Goal: Task Accomplishment & Management: Use online tool/utility

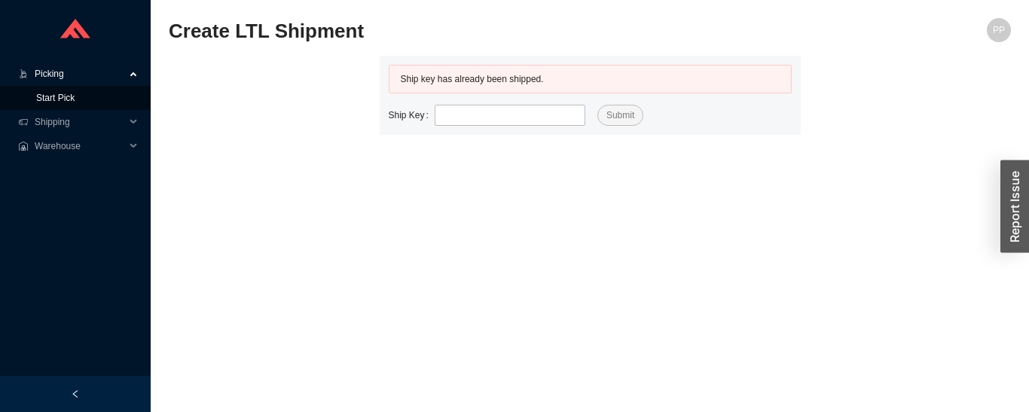
click at [66, 99] on link "Start Pick" at bounding box center [55, 98] width 38 height 11
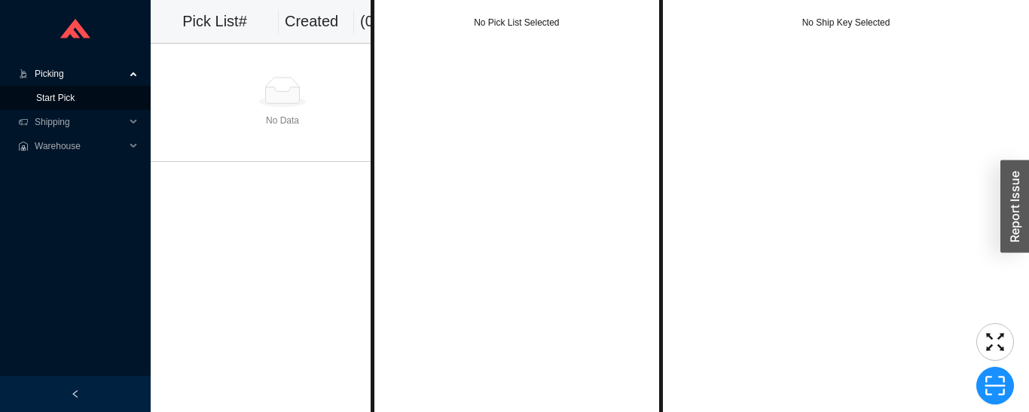
click at [75, 99] on link "Start Pick" at bounding box center [55, 98] width 38 height 11
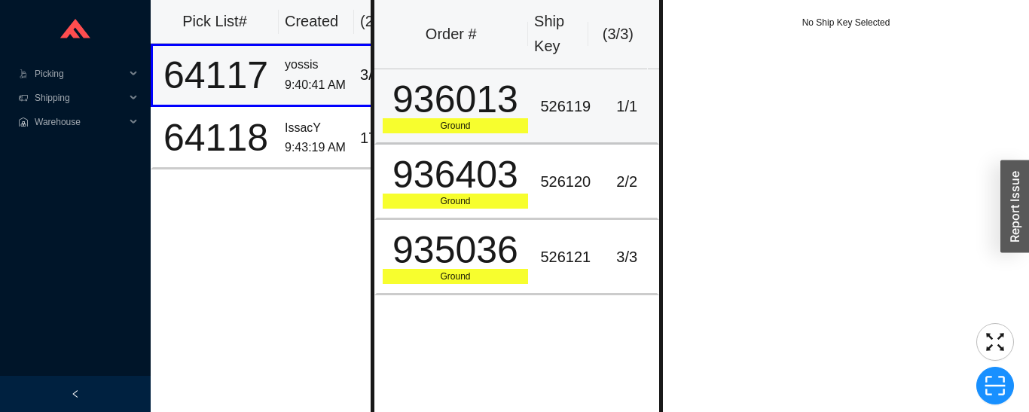
click at [569, 113] on div "526119" at bounding box center [565, 106] width 50 height 25
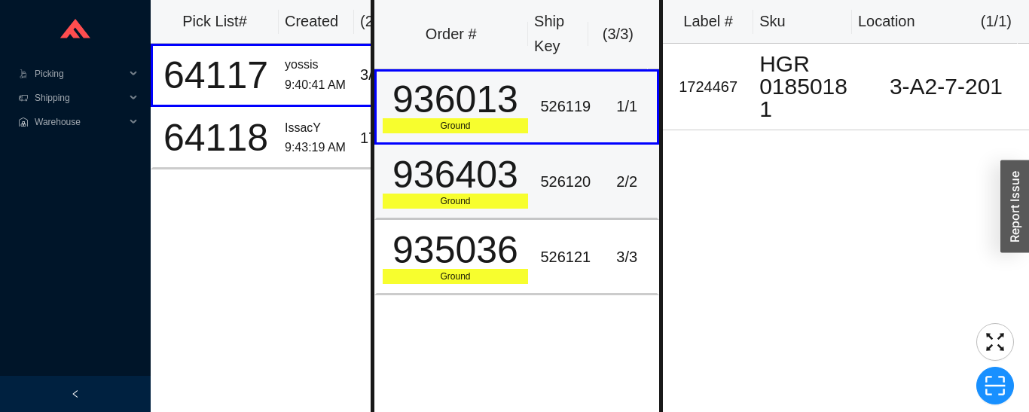
click at [584, 177] on td "526120" at bounding box center [565, 182] width 63 height 75
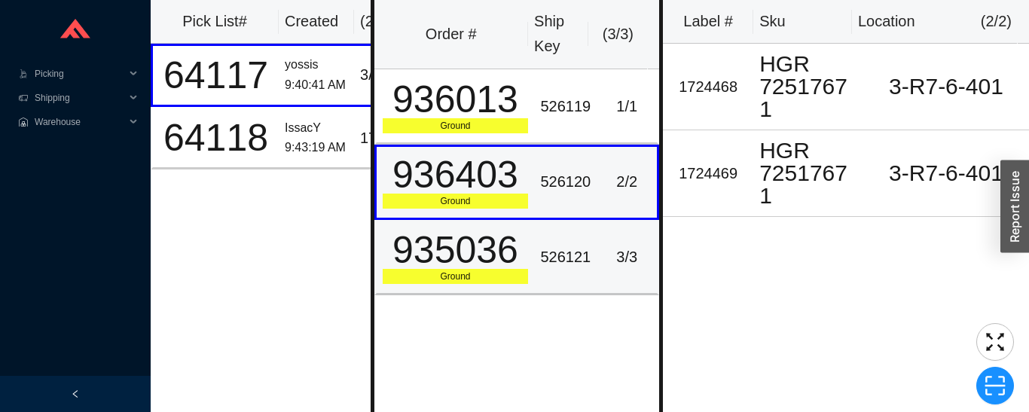
click at [584, 249] on td "526121" at bounding box center [565, 257] width 63 height 75
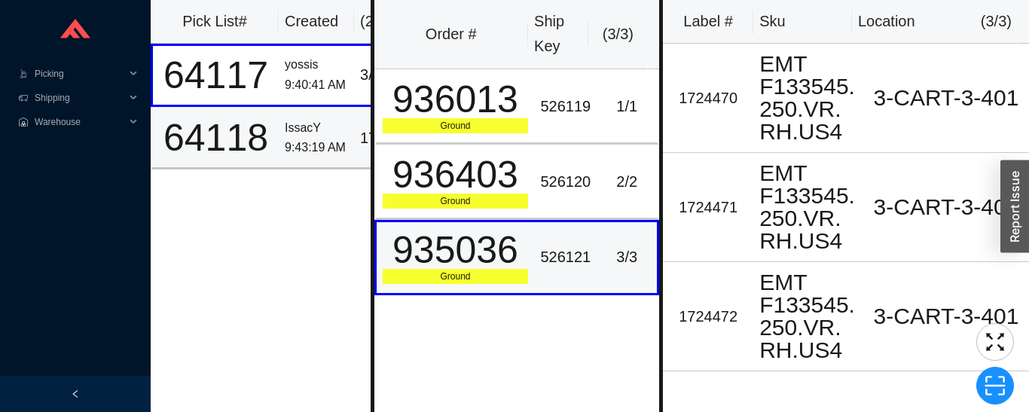
click at [314, 142] on div "9:43:19 AM" at bounding box center [316, 148] width 63 height 20
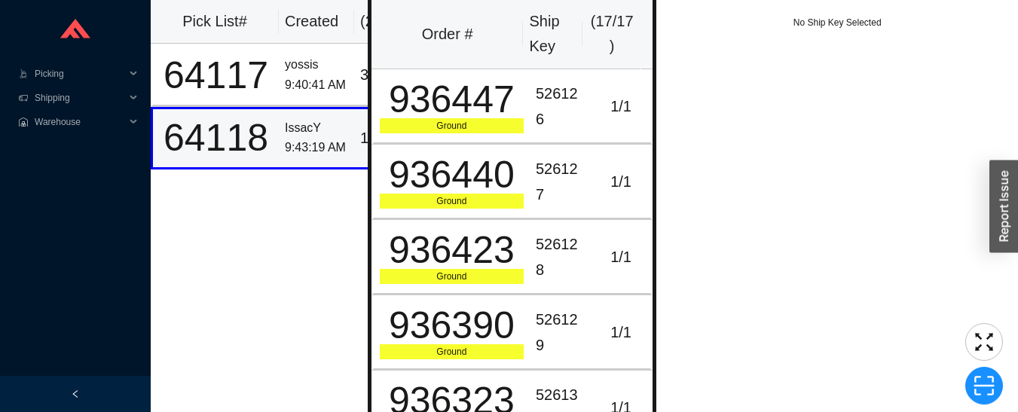
click at [547, 102] on div "526126" at bounding box center [561, 106] width 50 height 50
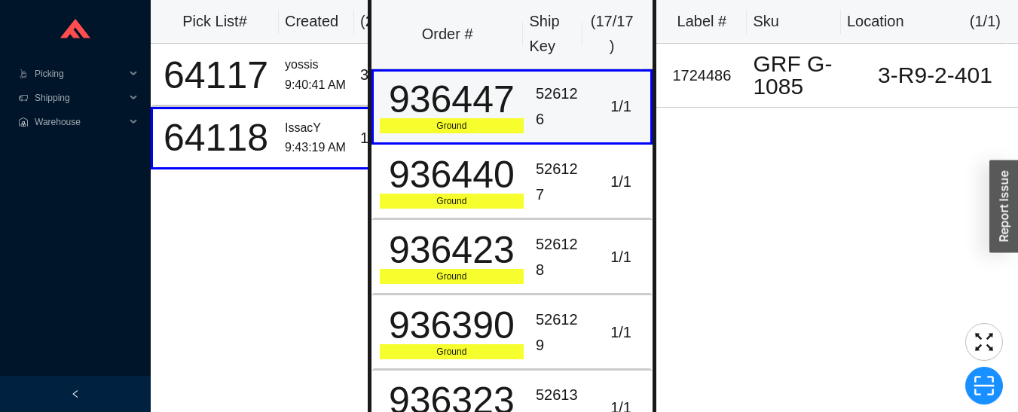
click at [560, 185] on div "526127" at bounding box center [561, 182] width 50 height 50
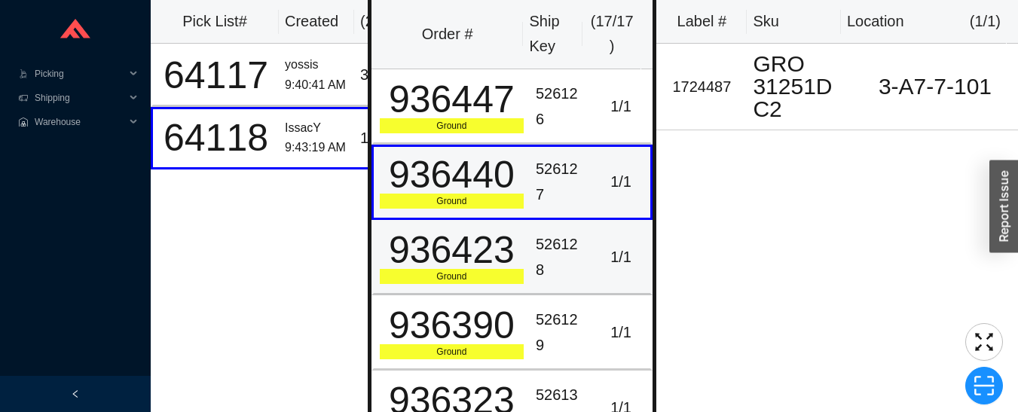
click at [557, 246] on div "526128" at bounding box center [561, 257] width 50 height 50
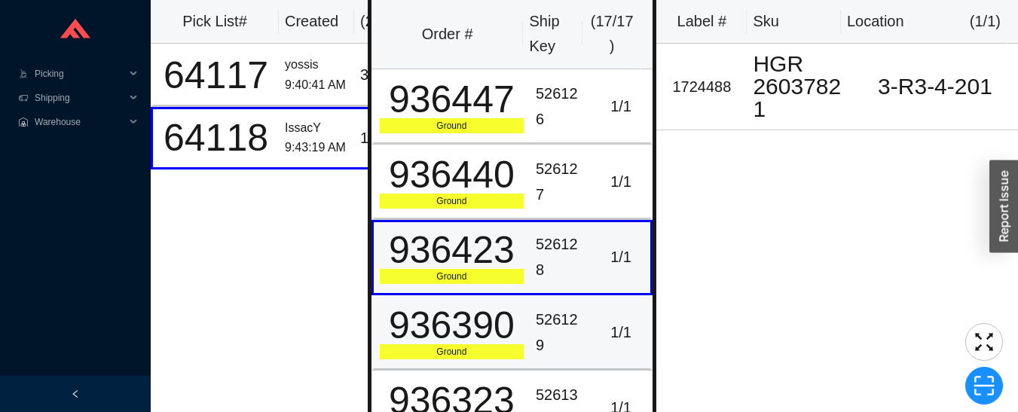
click at [591, 318] on td "1 / 1" at bounding box center [622, 332] width 62 height 75
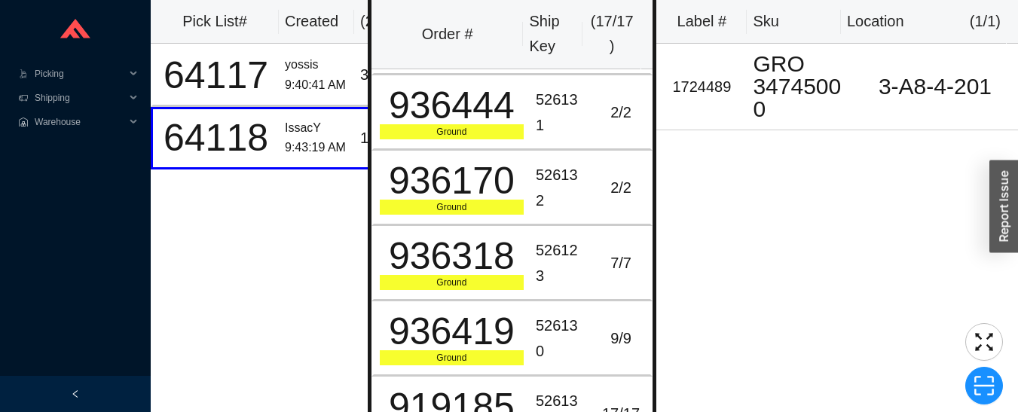
scroll to position [910, 0]
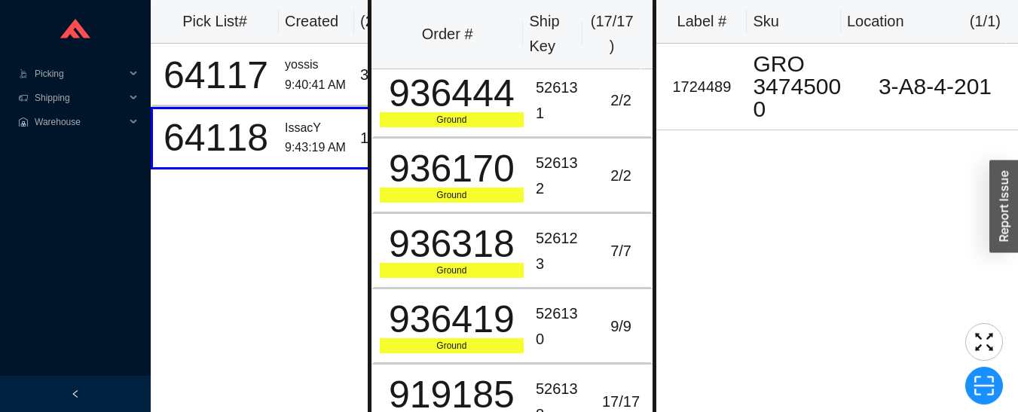
click at [597, 258] on div "7 / 7" at bounding box center [620, 251] width 47 height 25
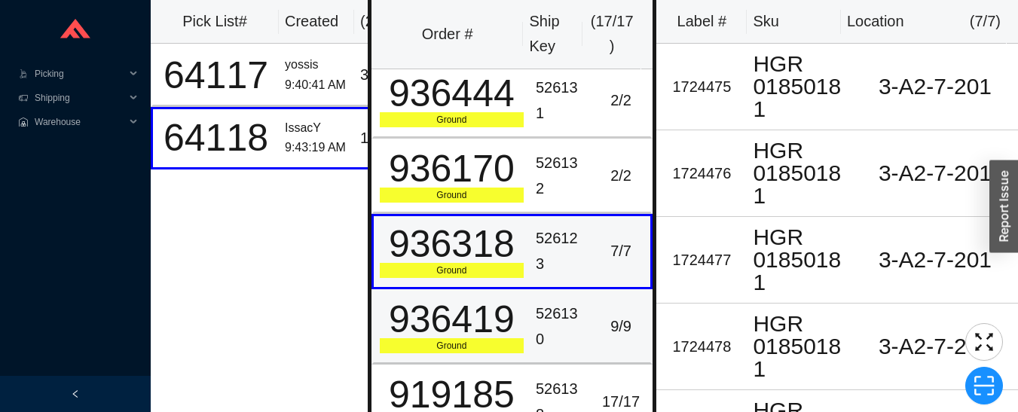
click at [593, 306] on td "9 / 9" at bounding box center [622, 326] width 62 height 75
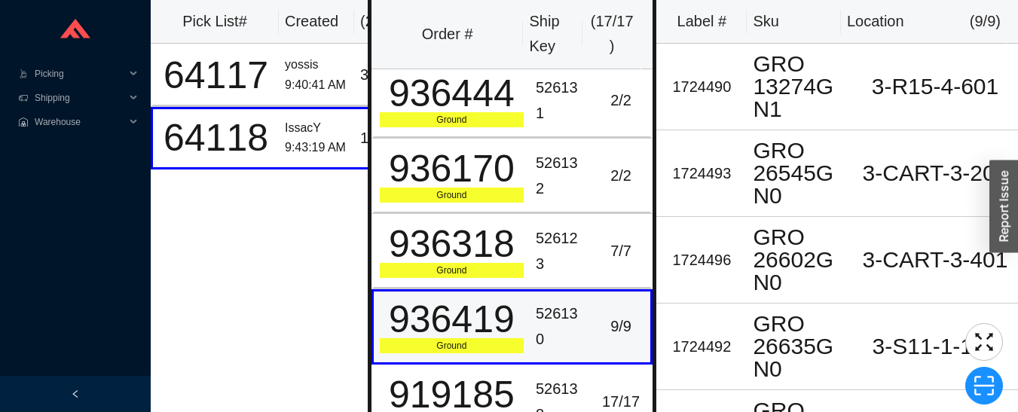
scroll to position [28, 0]
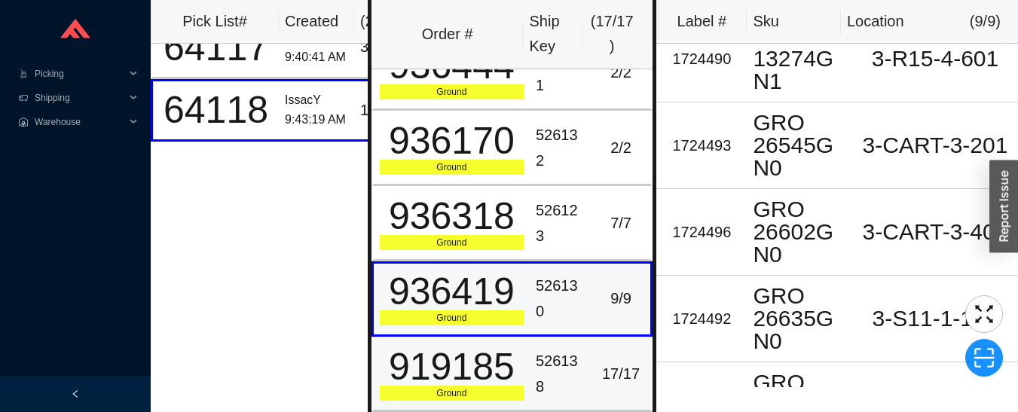
click at [560, 376] on div "526138" at bounding box center [561, 374] width 50 height 50
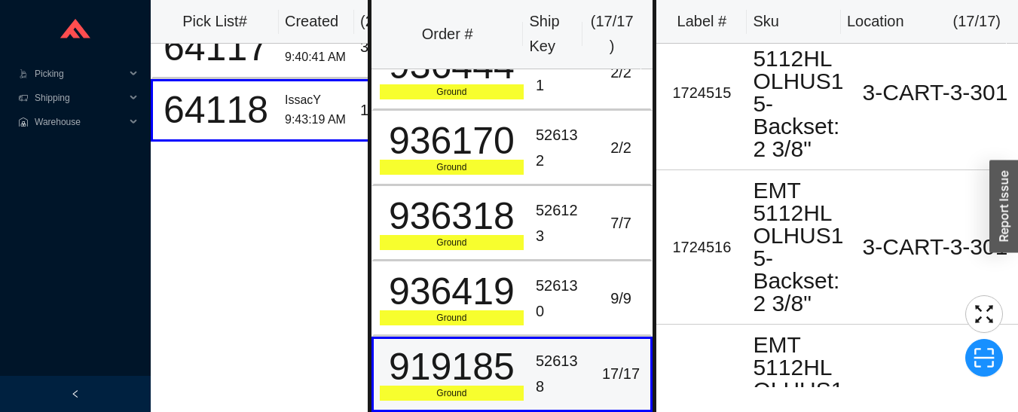
scroll to position [0, 0]
